Goal: Information Seeking & Learning: Learn about a topic

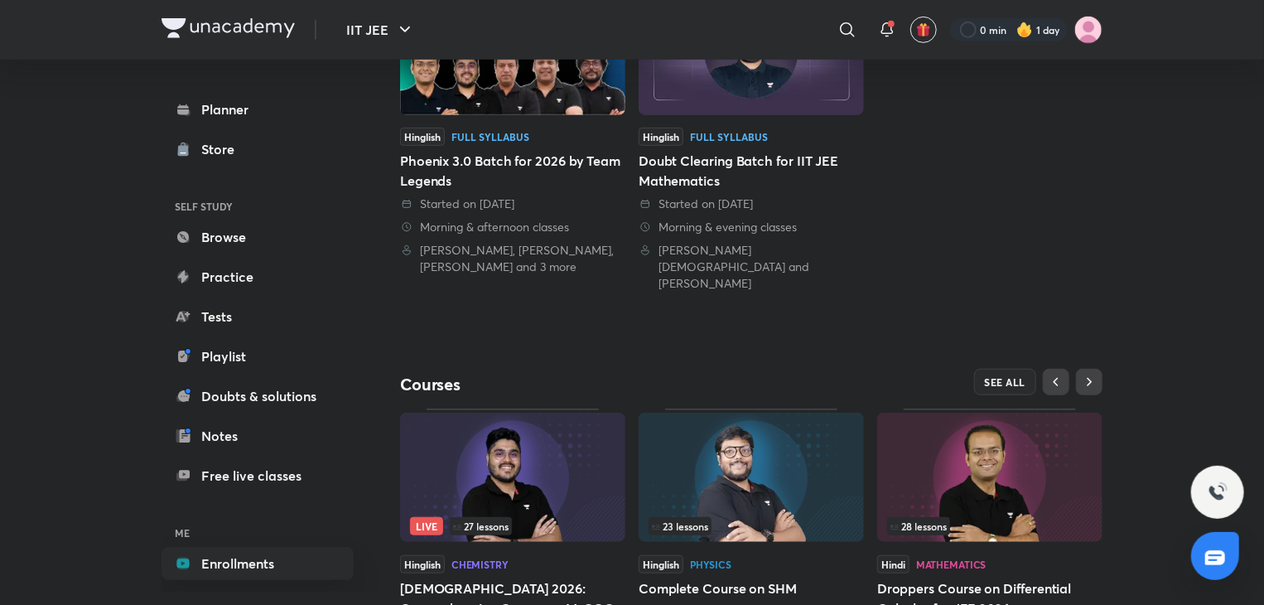
scroll to position [534, 0]
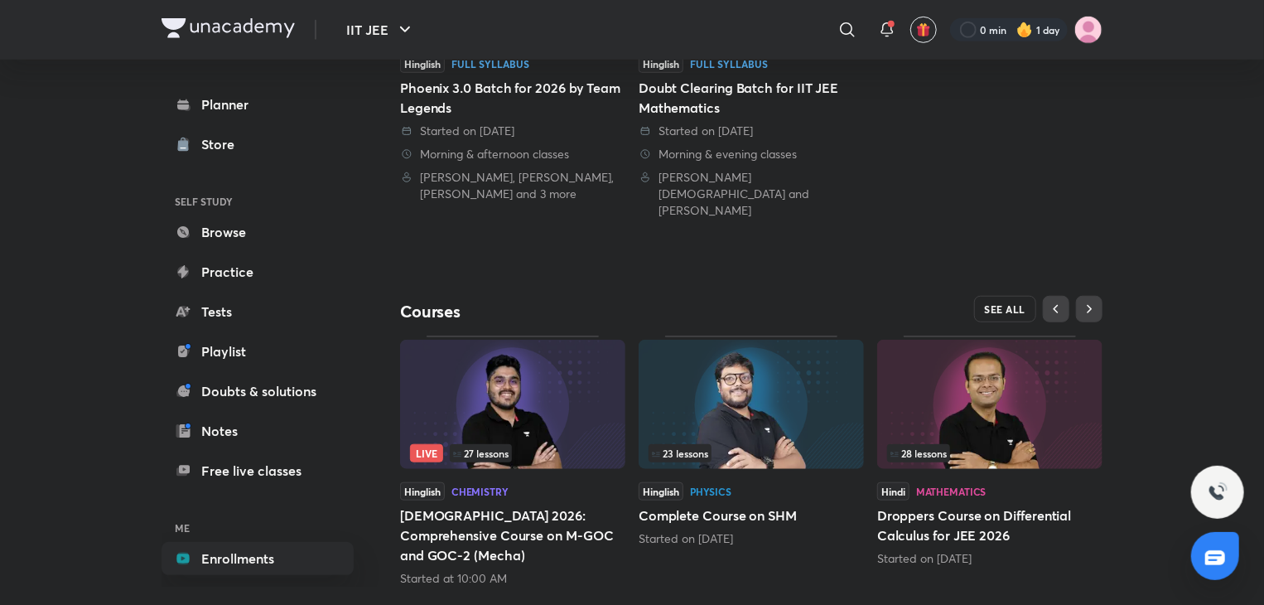
click at [1009, 296] on button "SEE ALL" at bounding box center [1005, 309] width 63 height 27
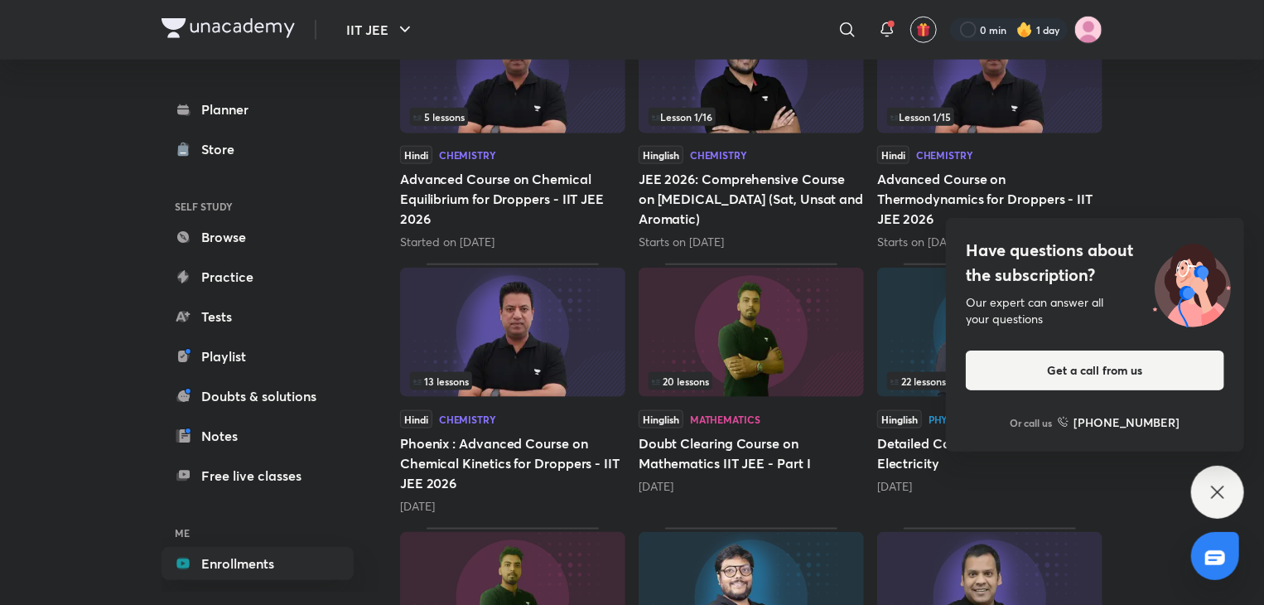
scroll to position [827, 0]
